Goal: Check status: Check status

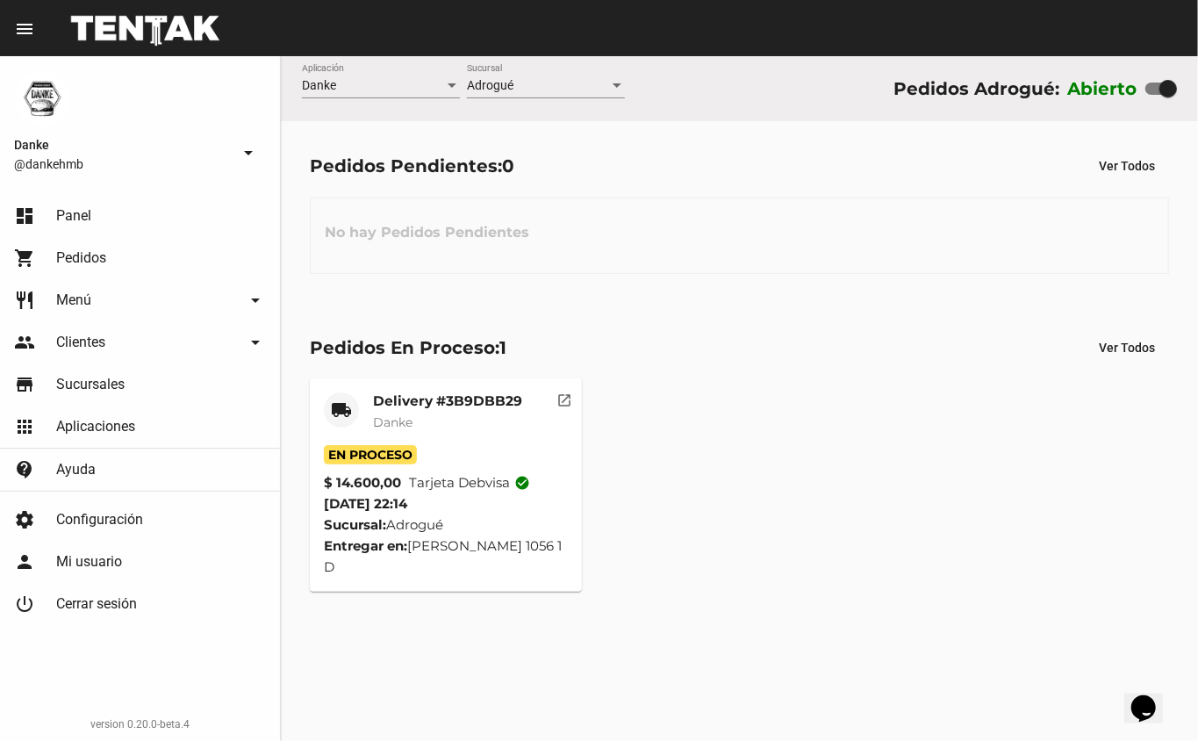
click at [661, 458] on div "local_shipping Delivery #3B9DBB29 Danke En Proceso $ 14.600,00 Tarjeta debvisa …" at bounding box center [739, 484] width 875 height 229
click at [419, 395] on mat-card-title "Delivery #3B9DBB29" at bounding box center [447, 401] width 149 height 18
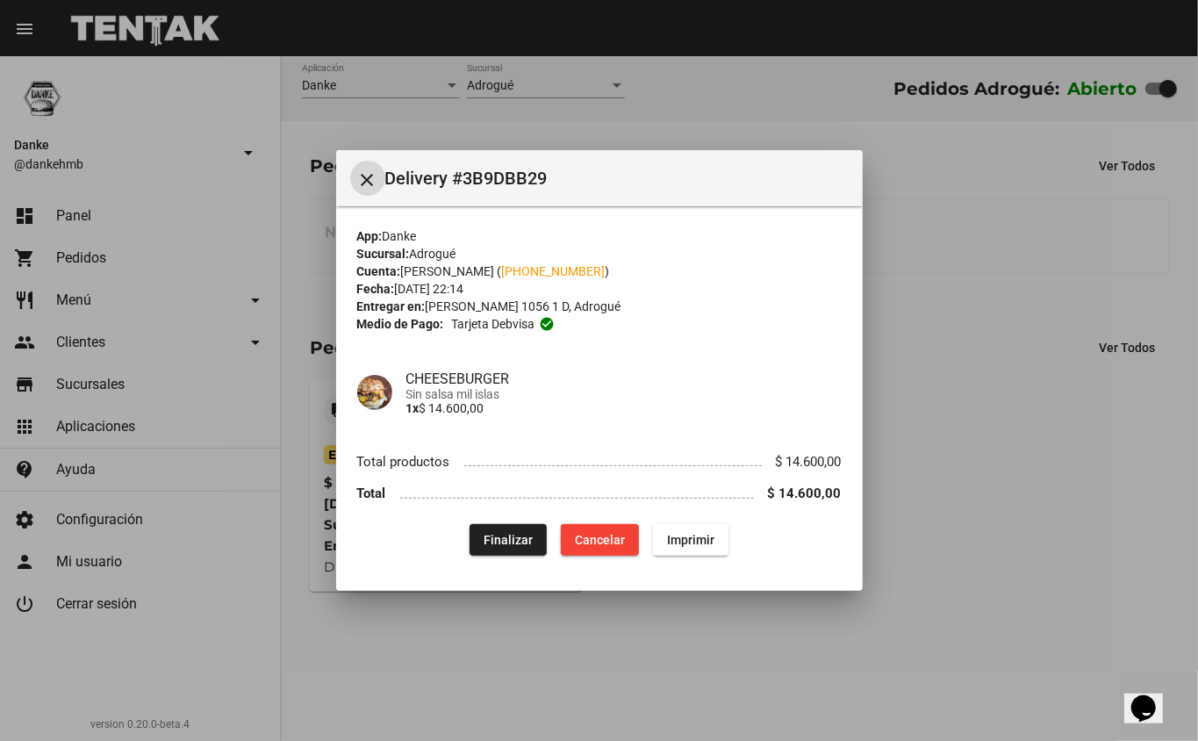
click at [936, 583] on div at bounding box center [599, 370] width 1198 height 741
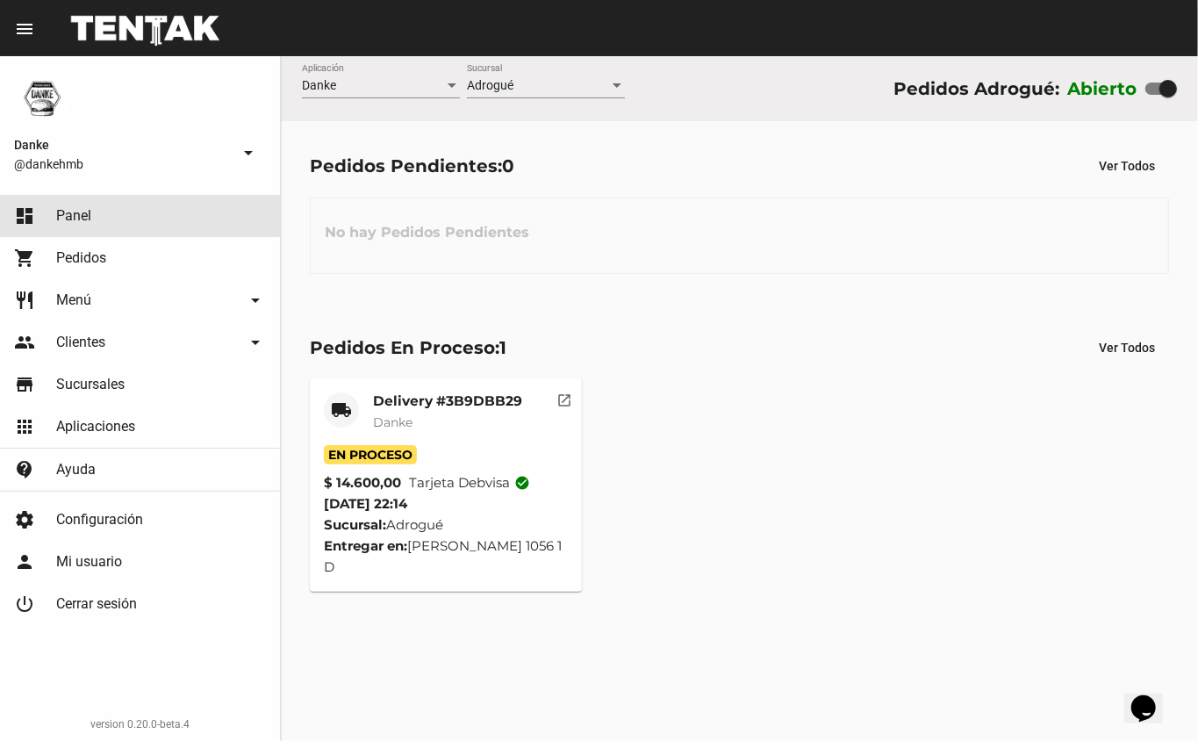
click at [79, 216] on span "Panel" at bounding box center [73, 216] width 35 height 18
click at [79, 257] on span "Pedidos" at bounding box center [81, 258] width 50 height 18
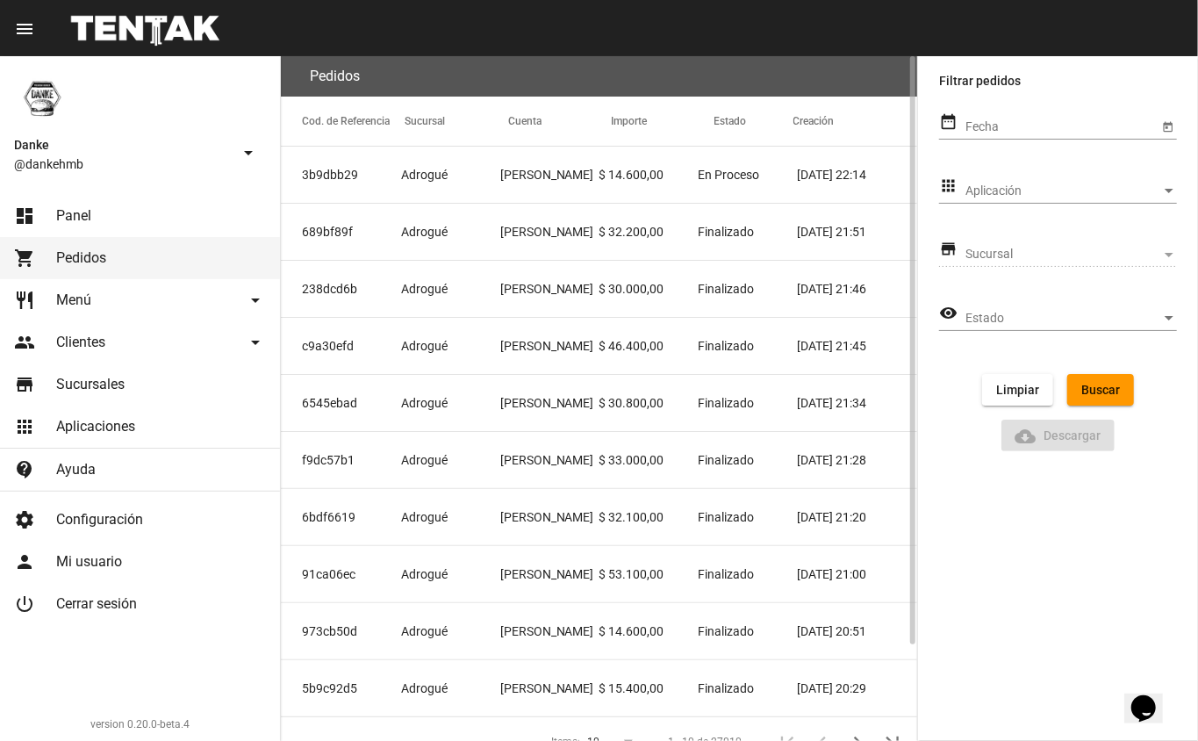
click at [327, 288] on mat-cell "238dcd6b" at bounding box center [341, 289] width 120 height 56
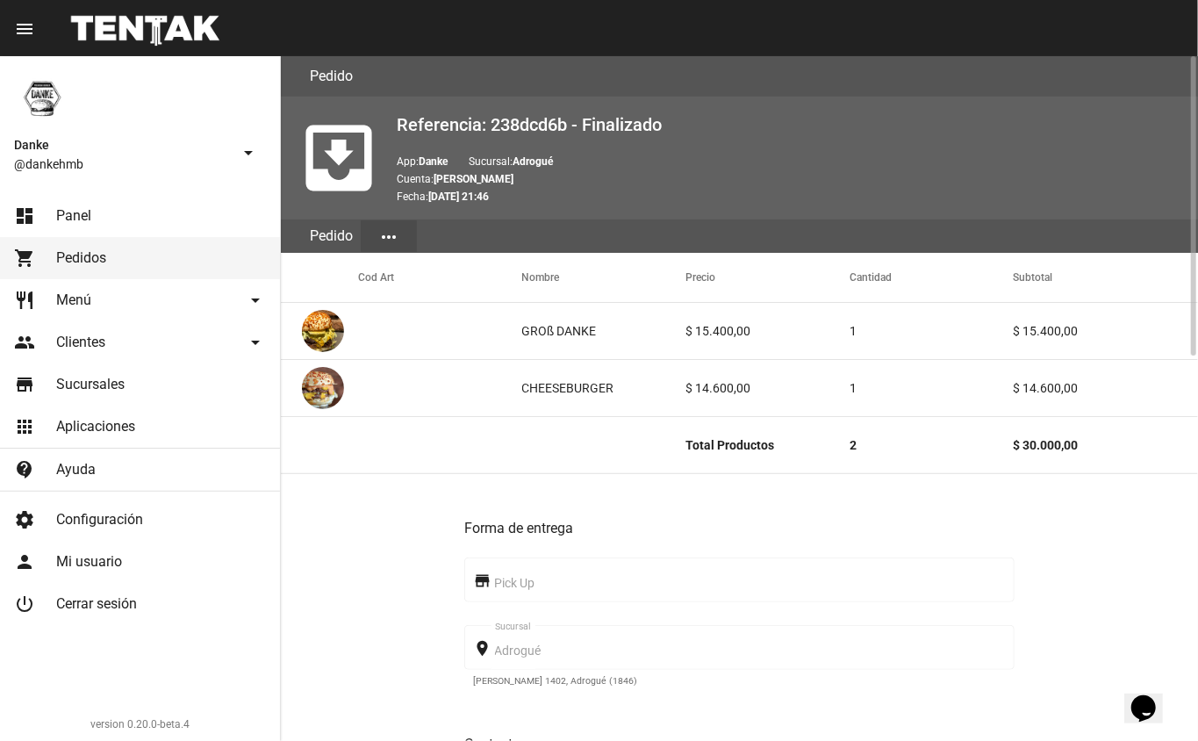
click at [1197, 499] on div at bounding box center [1191, 398] width 13 height 685
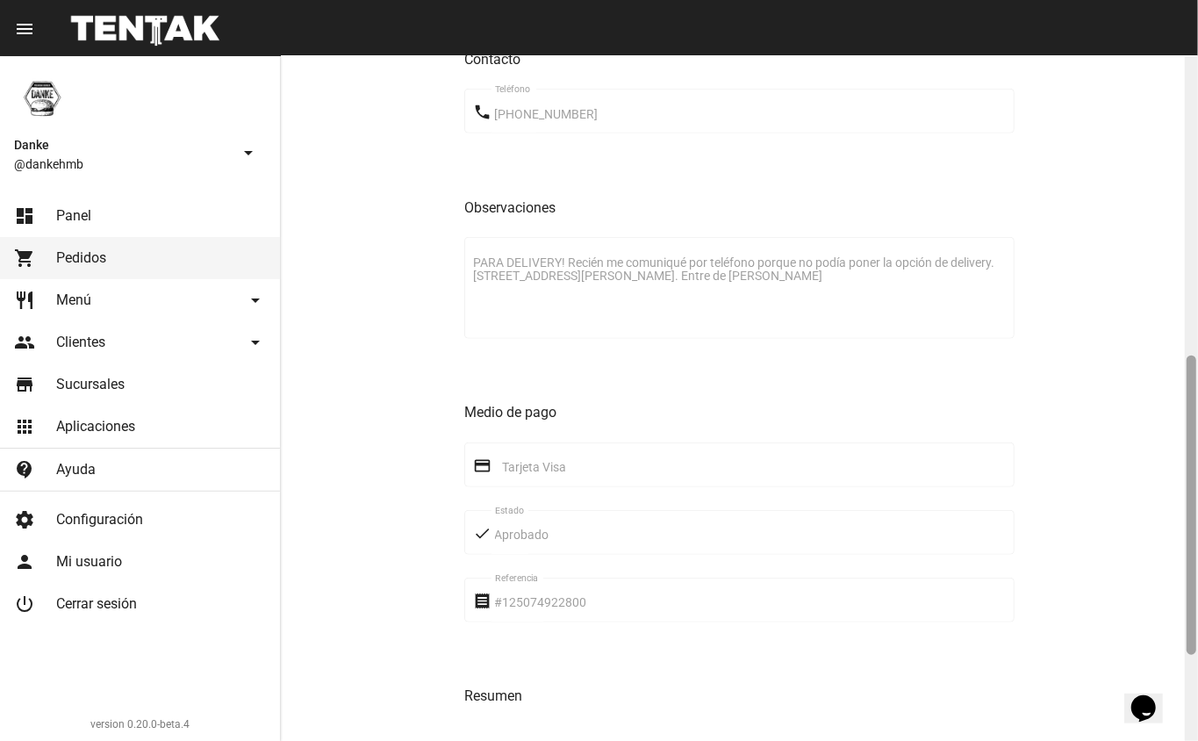
click at [1191, 693] on div at bounding box center [1191, 398] width 13 height 685
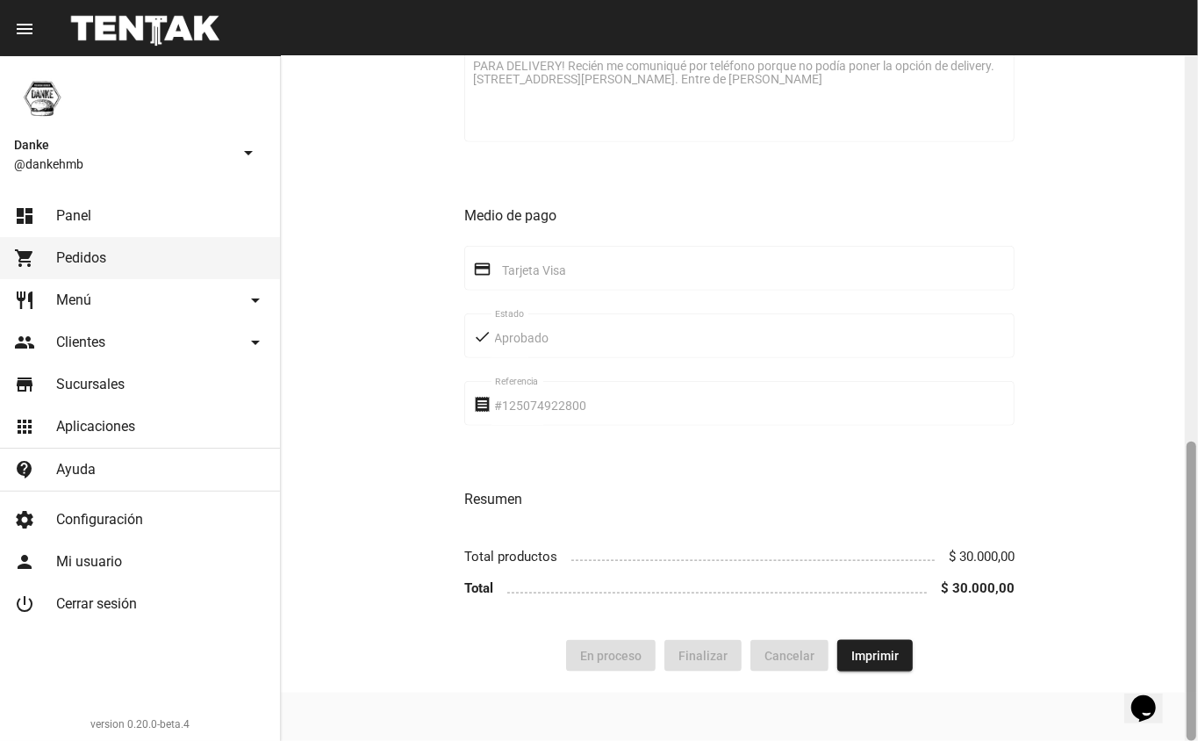
click at [1191, 444] on div at bounding box center [1192, 590] width 10 height 299
click at [1191, 441] on div at bounding box center [1192, 590] width 10 height 299
click at [1185, 408] on div at bounding box center [1191, 398] width 13 height 685
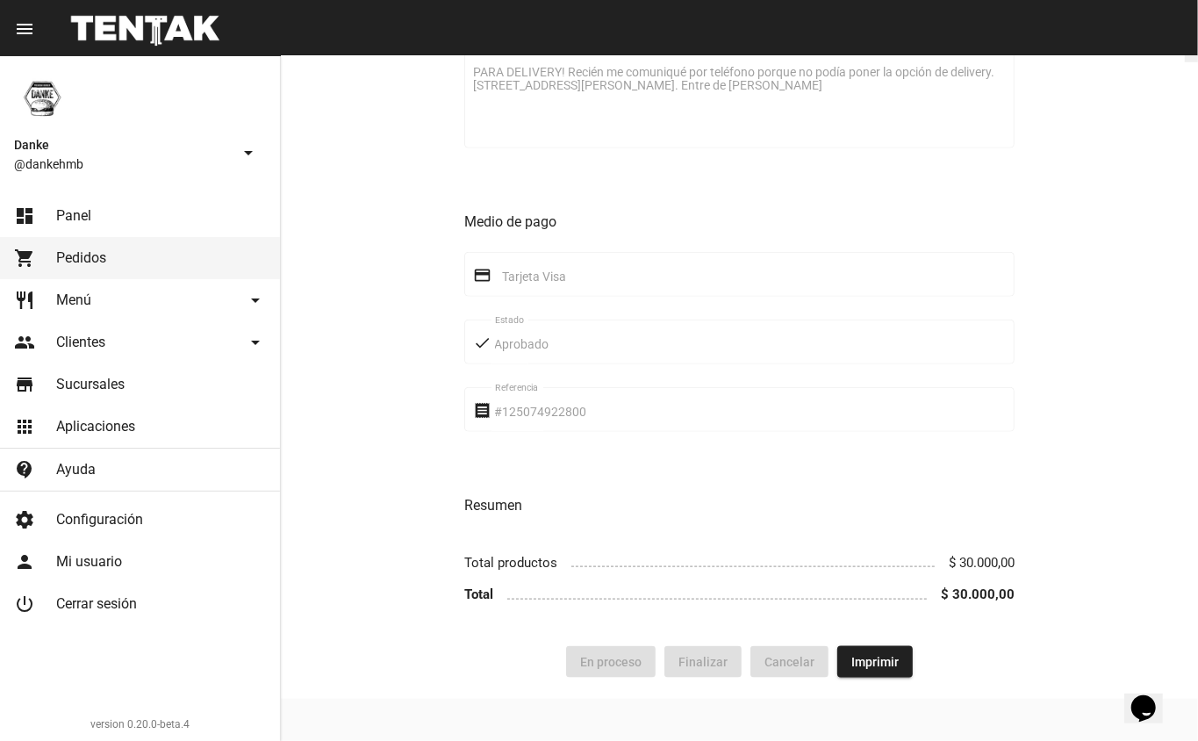
scroll to position [197, 0]
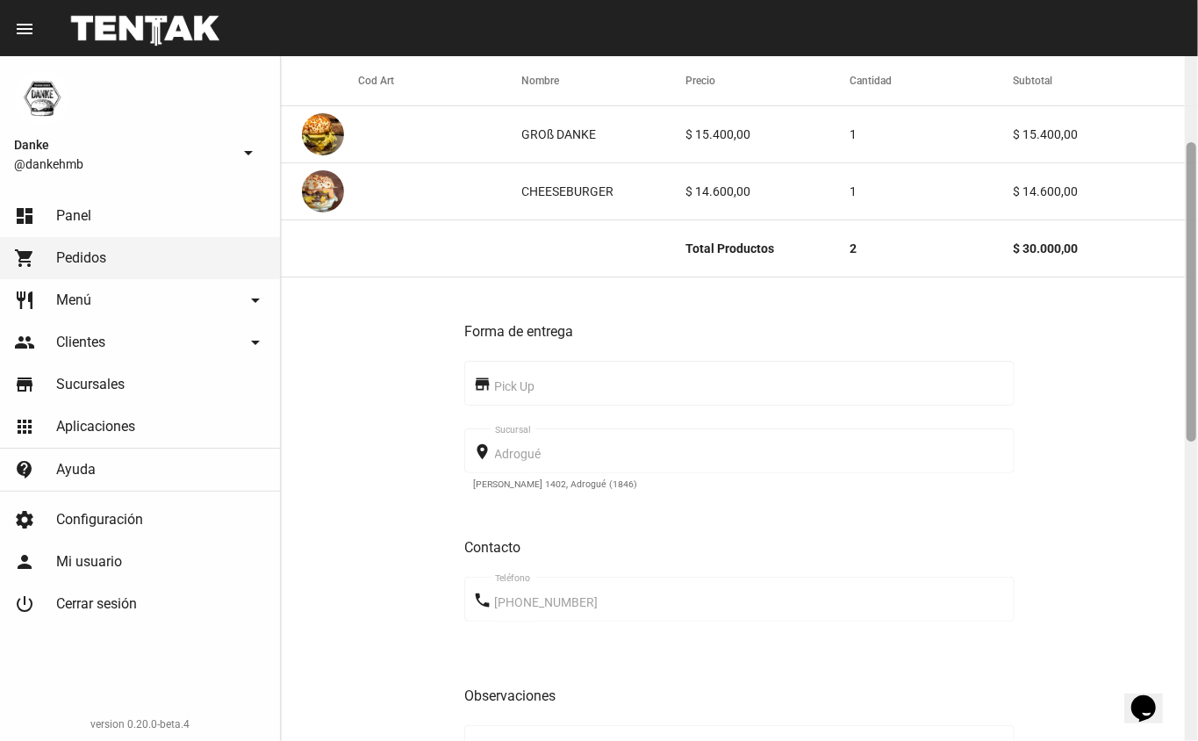
click at [1195, 471] on div at bounding box center [1191, 398] width 13 height 685
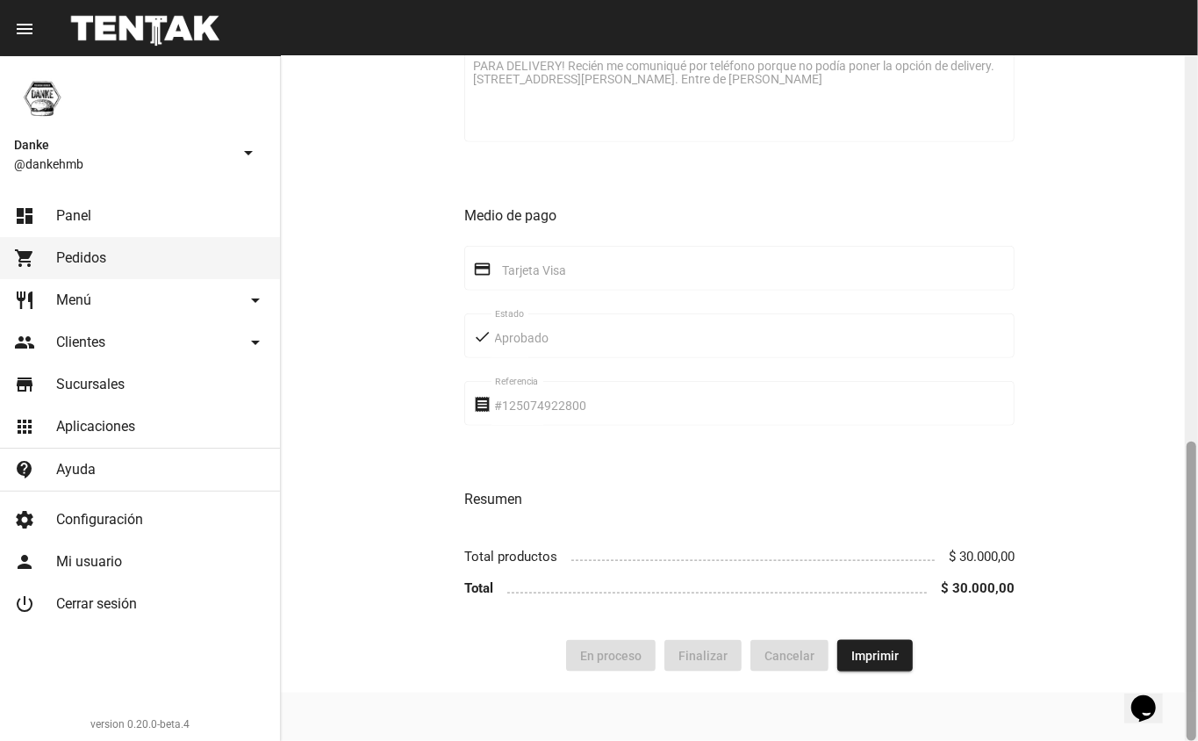
click at [1191, 443] on div at bounding box center [1192, 590] width 10 height 299
click at [1188, 401] on div at bounding box center [1191, 398] width 13 height 685
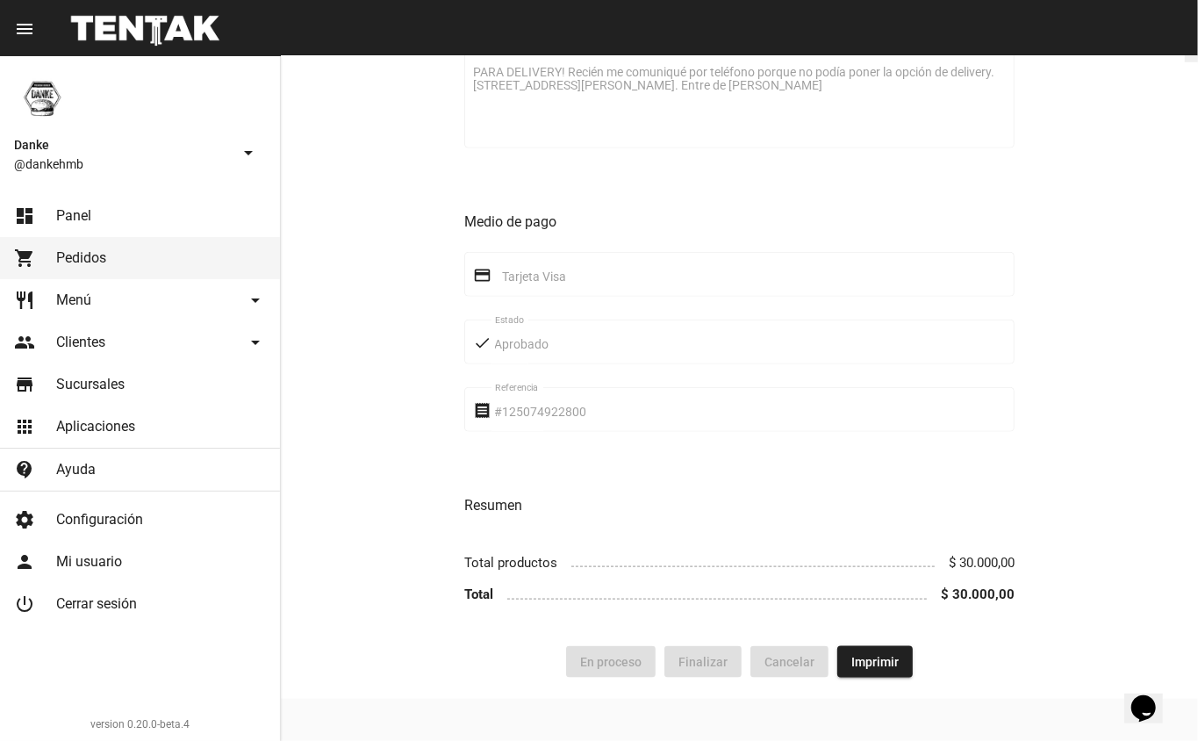
scroll to position [197, 0]
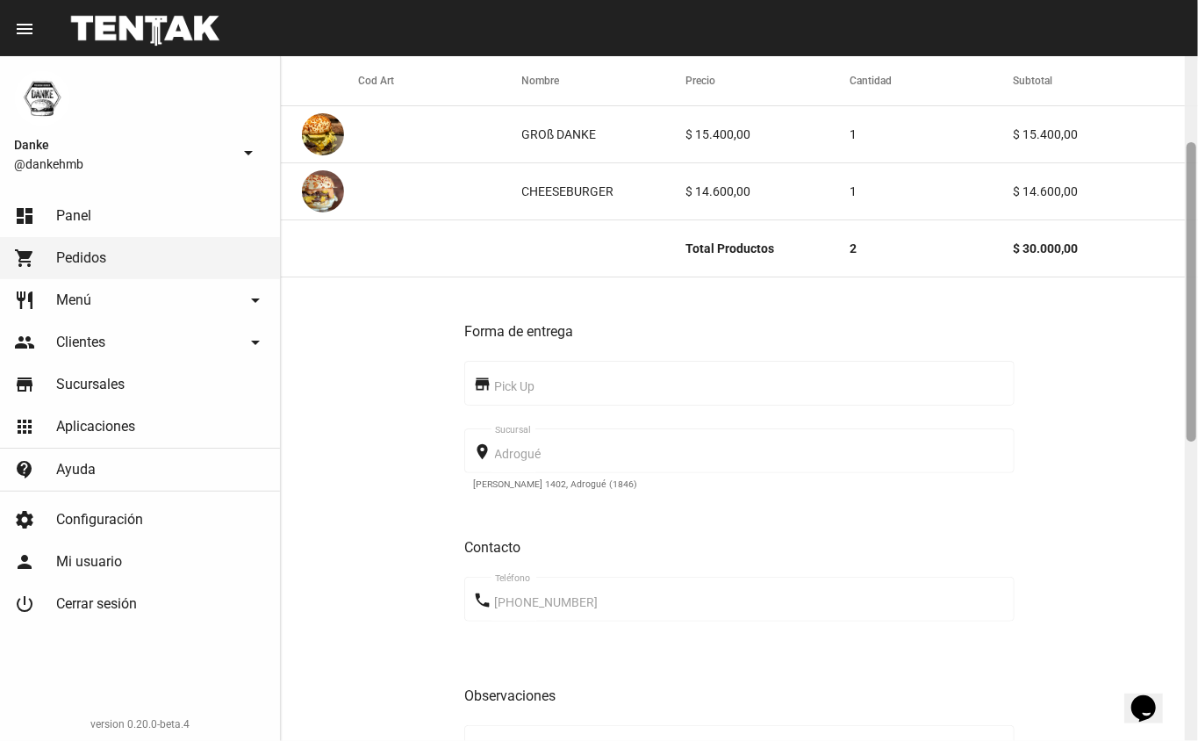
click at [1197, 538] on div at bounding box center [1191, 398] width 13 height 685
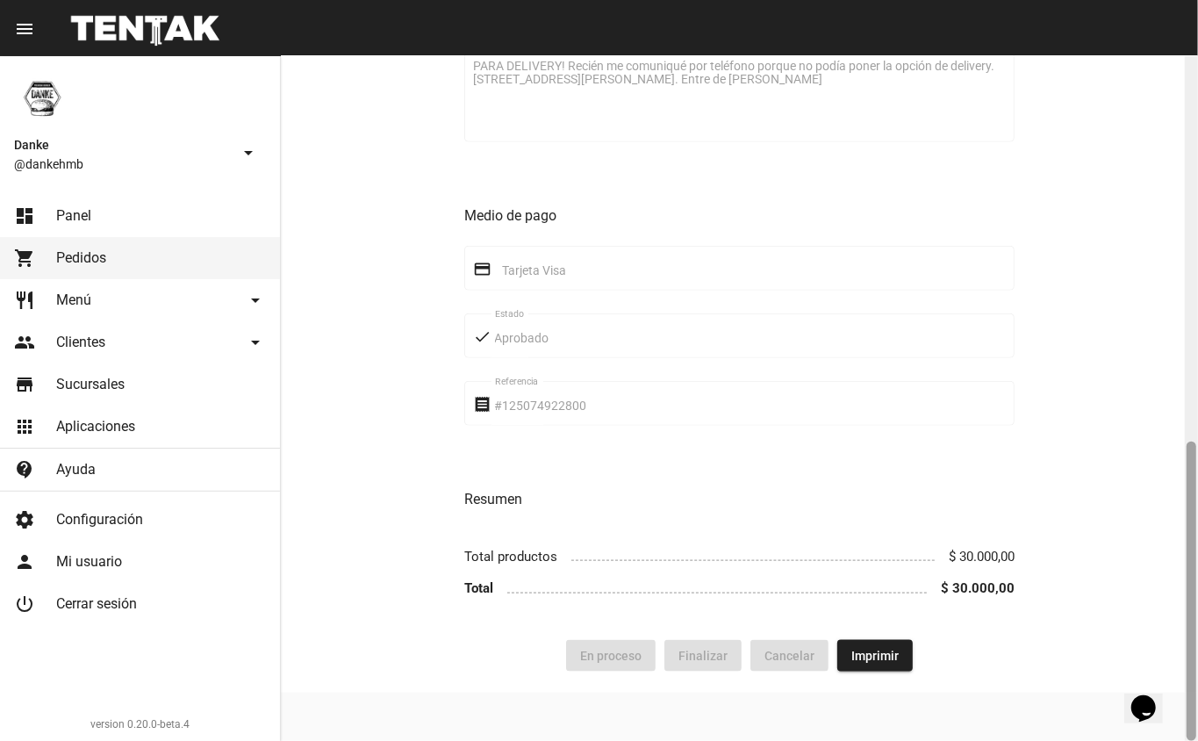
click at [1191, 447] on div at bounding box center [1192, 590] width 10 height 299
click at [1190, 409] on div at bounding box center [1191, 398] width 13 height 685
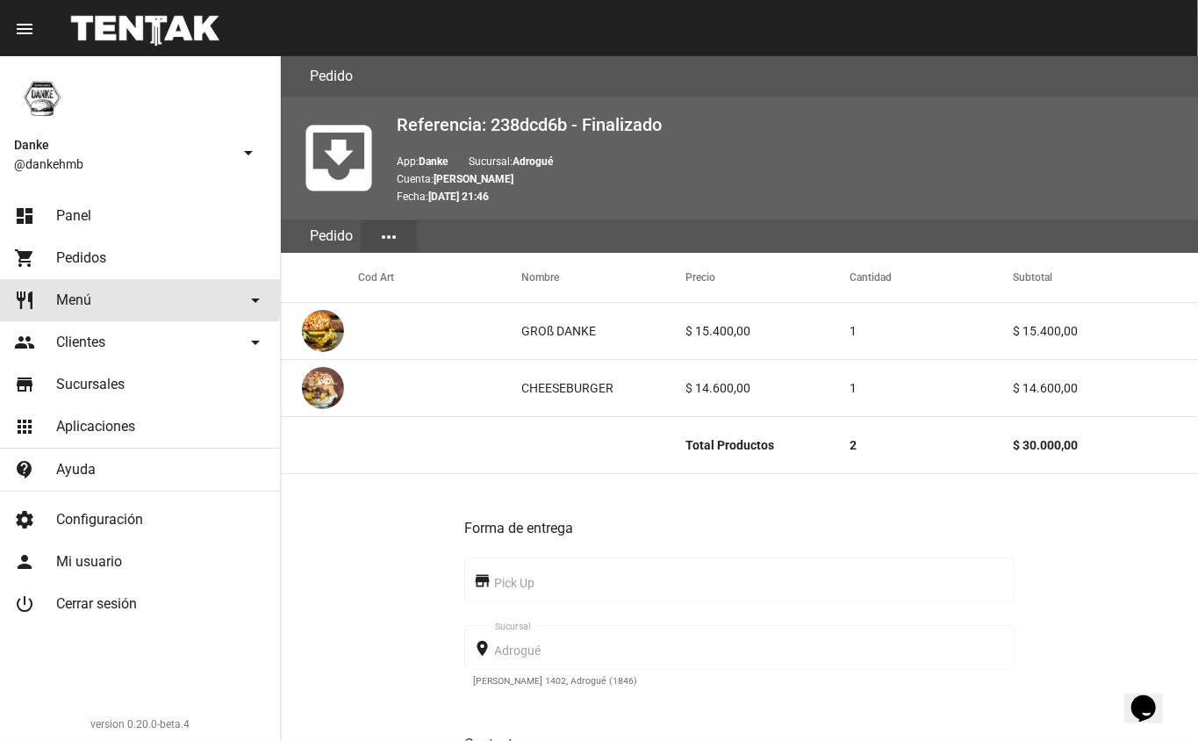
click at [75, 296] on span "Menú" at bounding box center [73, 300] width 35 height 18
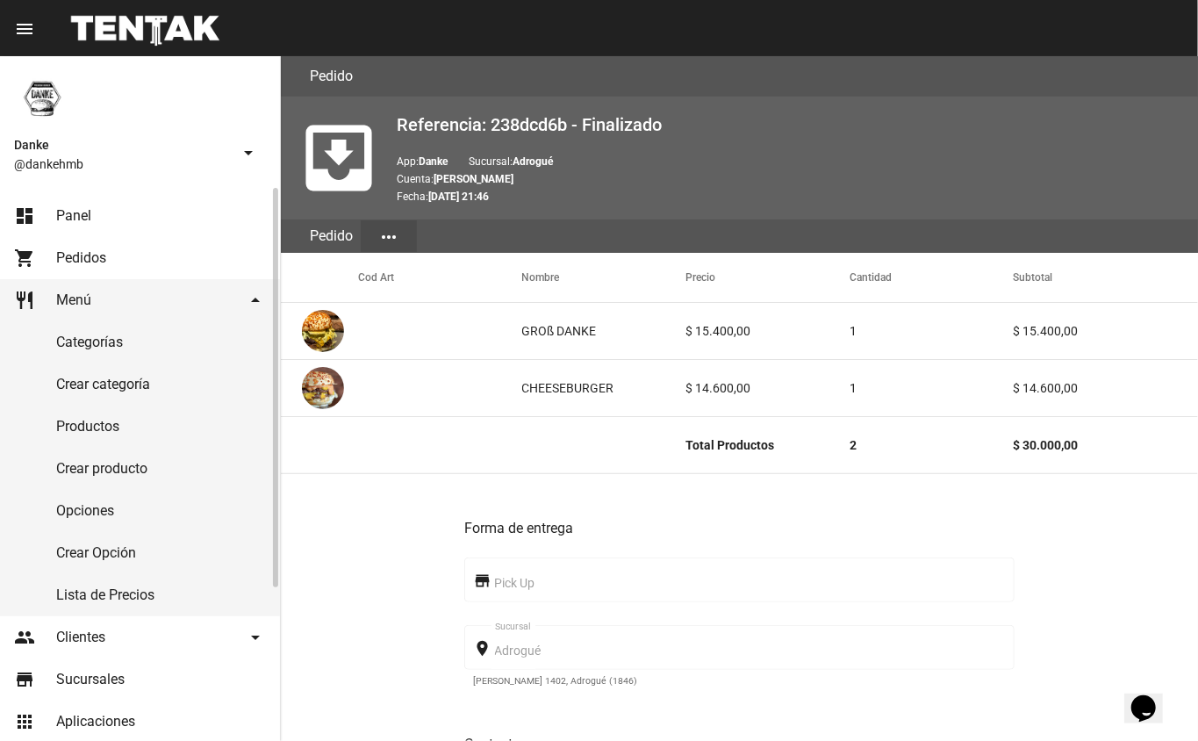
click at [70, 258] on span "Pedidos" at bounding box center [81, 258] width 50 height 18
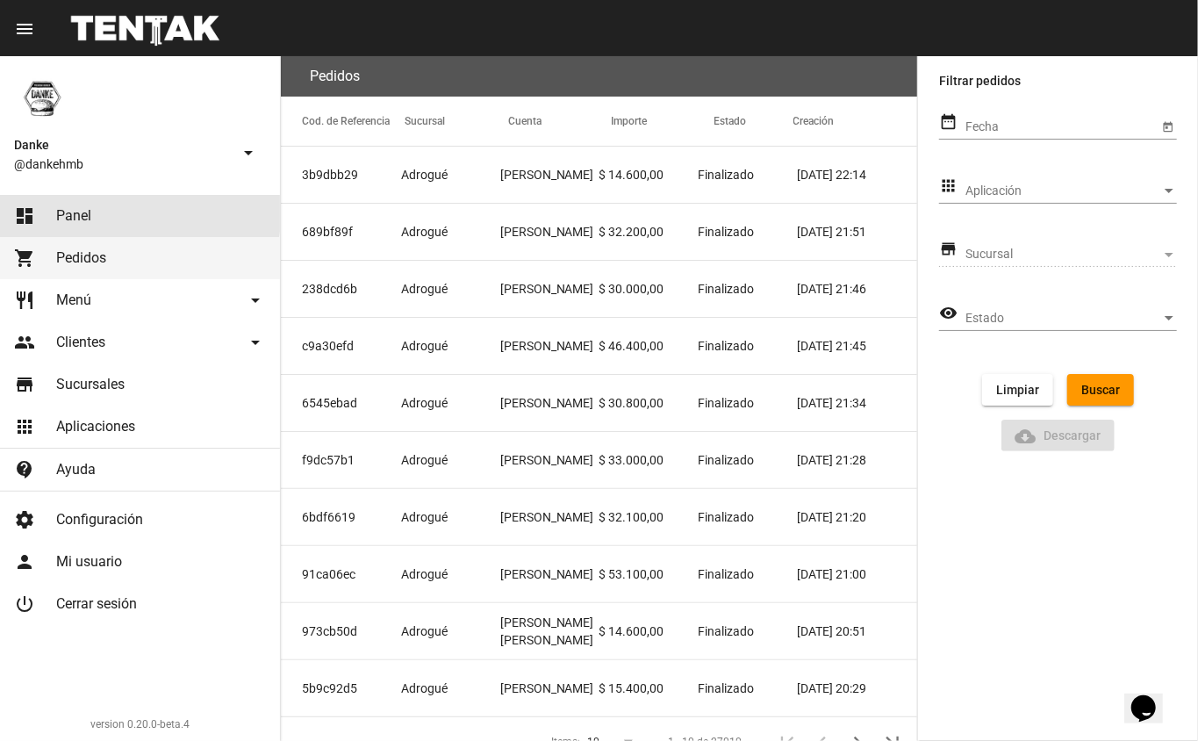
click at [56, 212] on span "Panel" at bounding box center [73, 216] width 35 height 18
